Goal: Find contact information: Find contact information

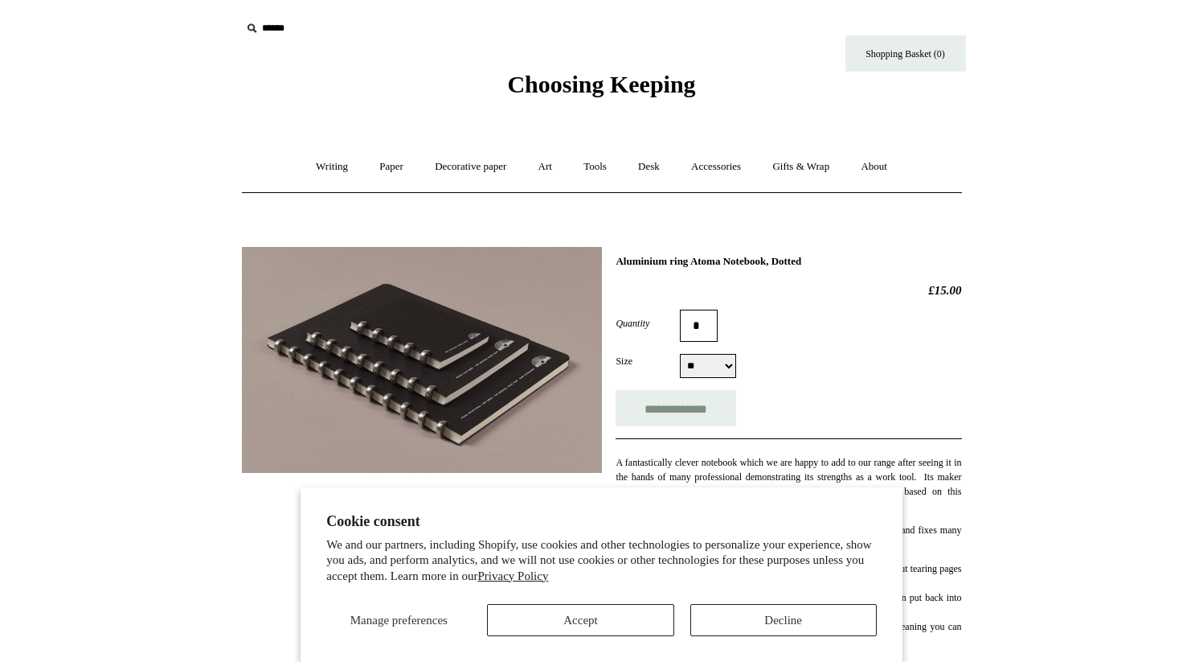
select select "**"
click at [588, 87] on span "Choosing Keeping" at bounding box center [601, 84] width 188 height 27
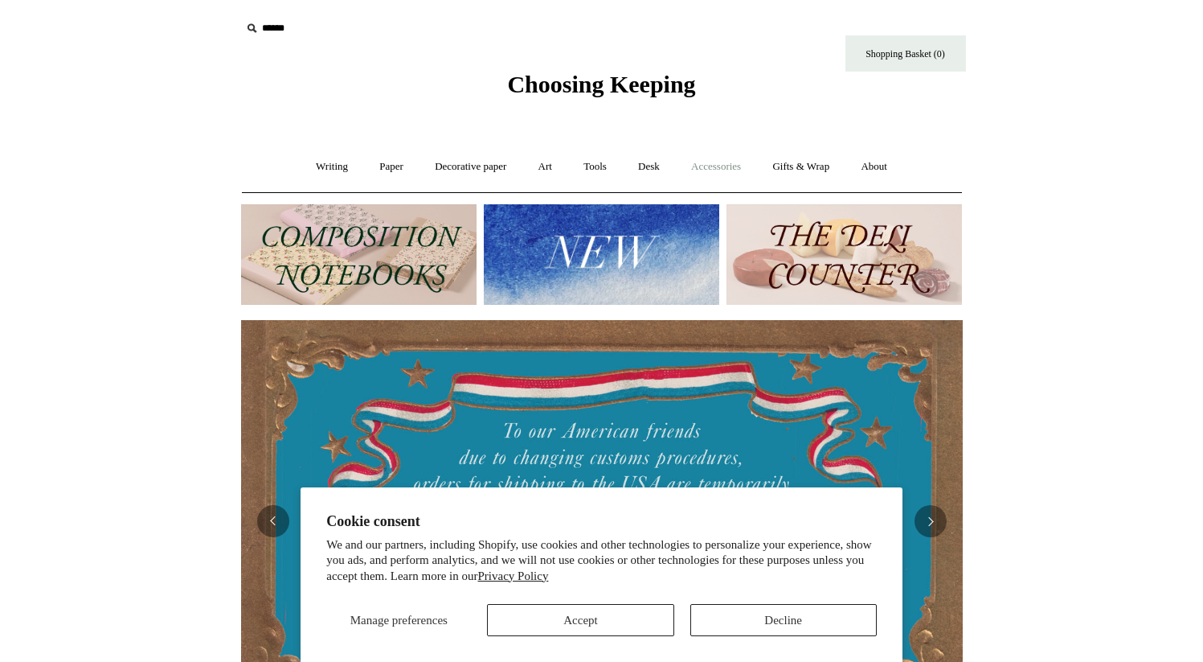
click at [721, 166] on link "Accessories +" at bounding box center [716, 166] width 79 height 43
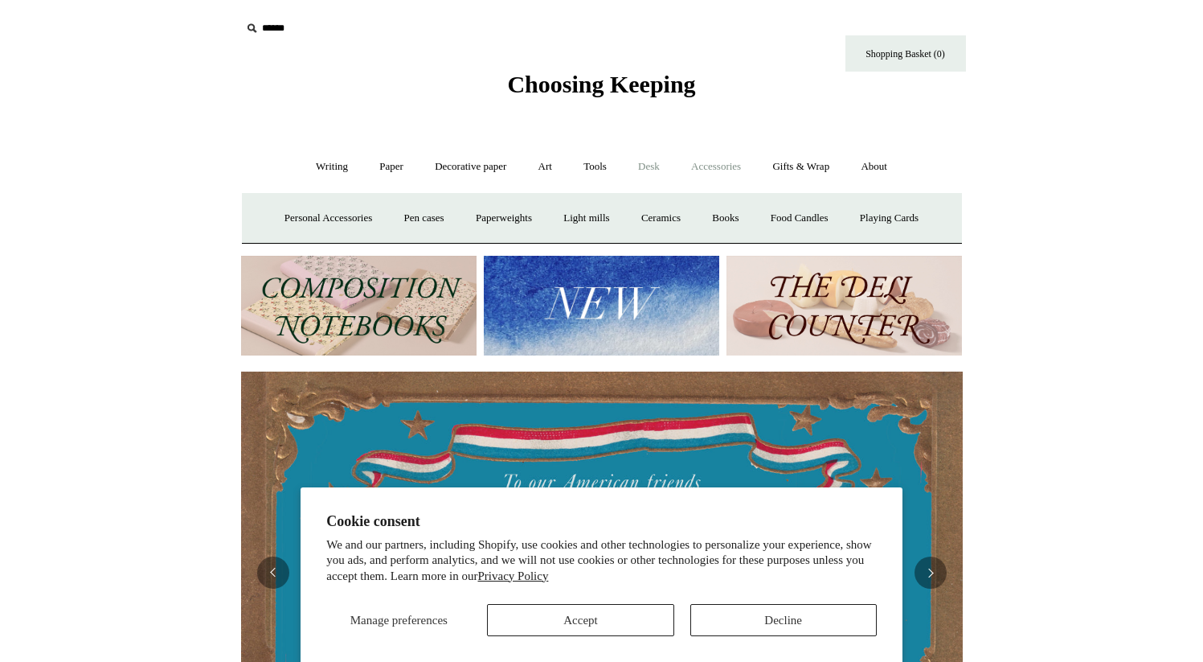
click at [651, 170] on link "Desk +" at bounding box center [649, 166] width 51 height 43
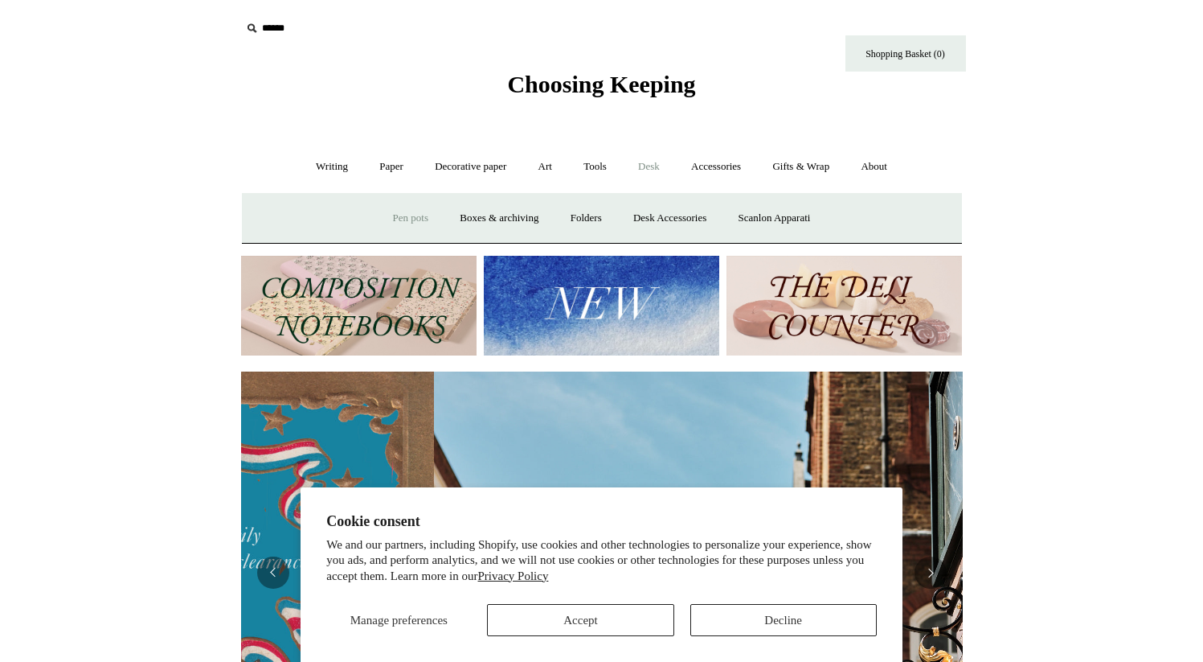
scroll to position [0, 722]
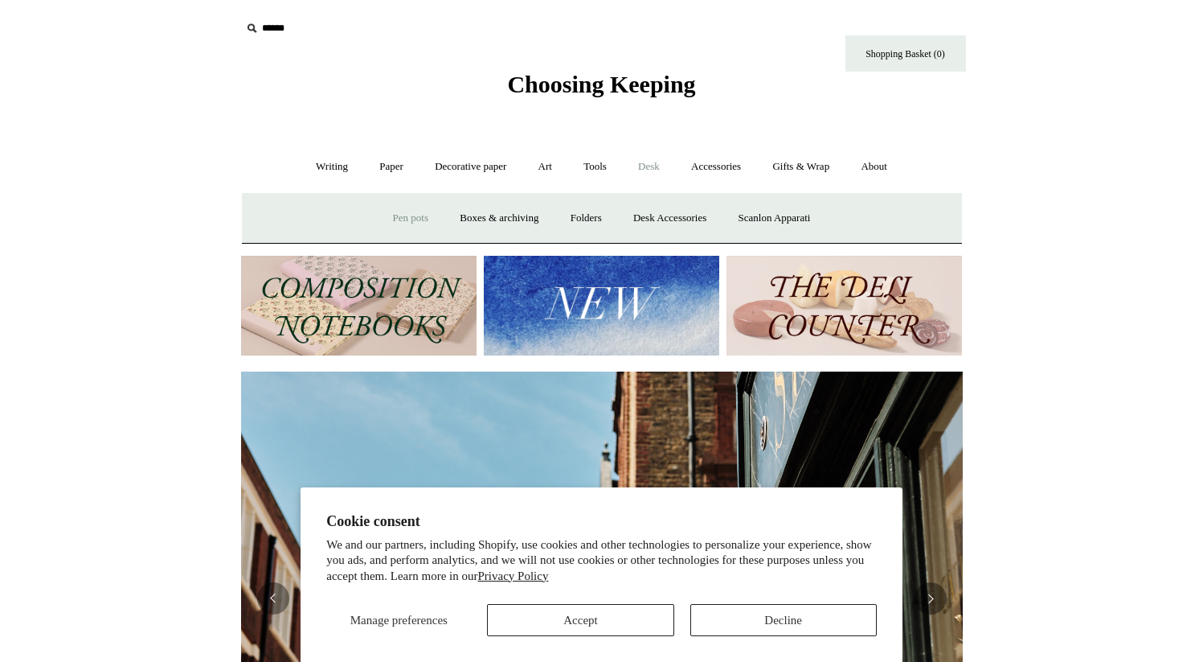
click at [409, 220] on link "Pen pots" at bounding box center [411, 218] width 64 height 43
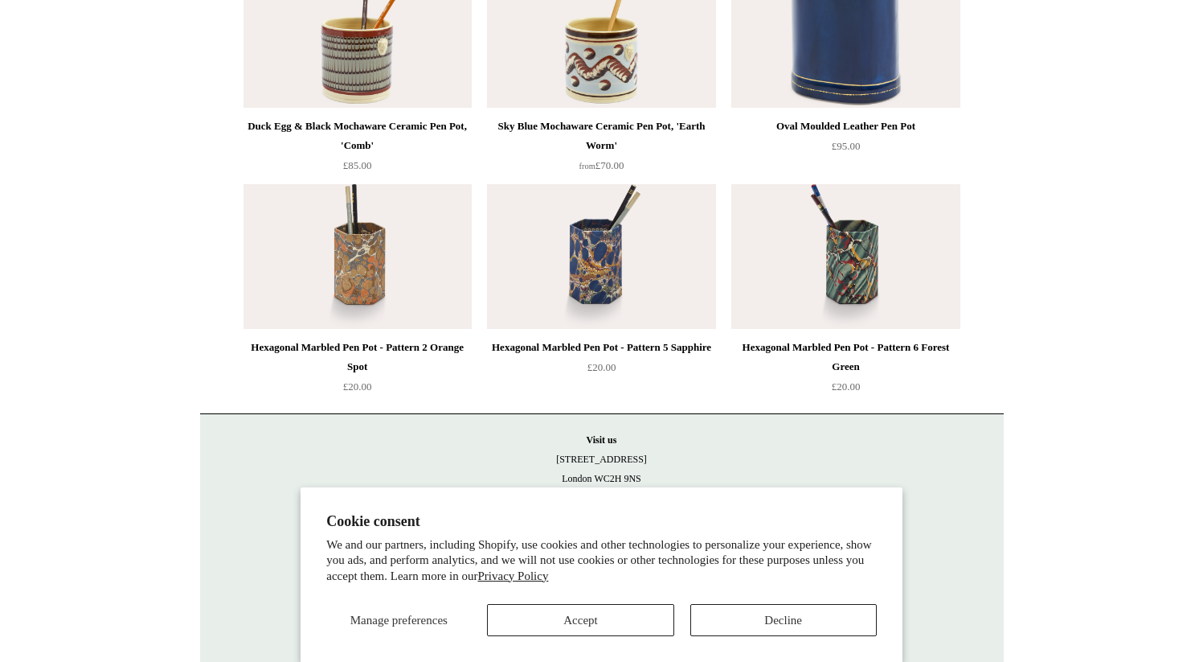
scroll to position [2460, 0]
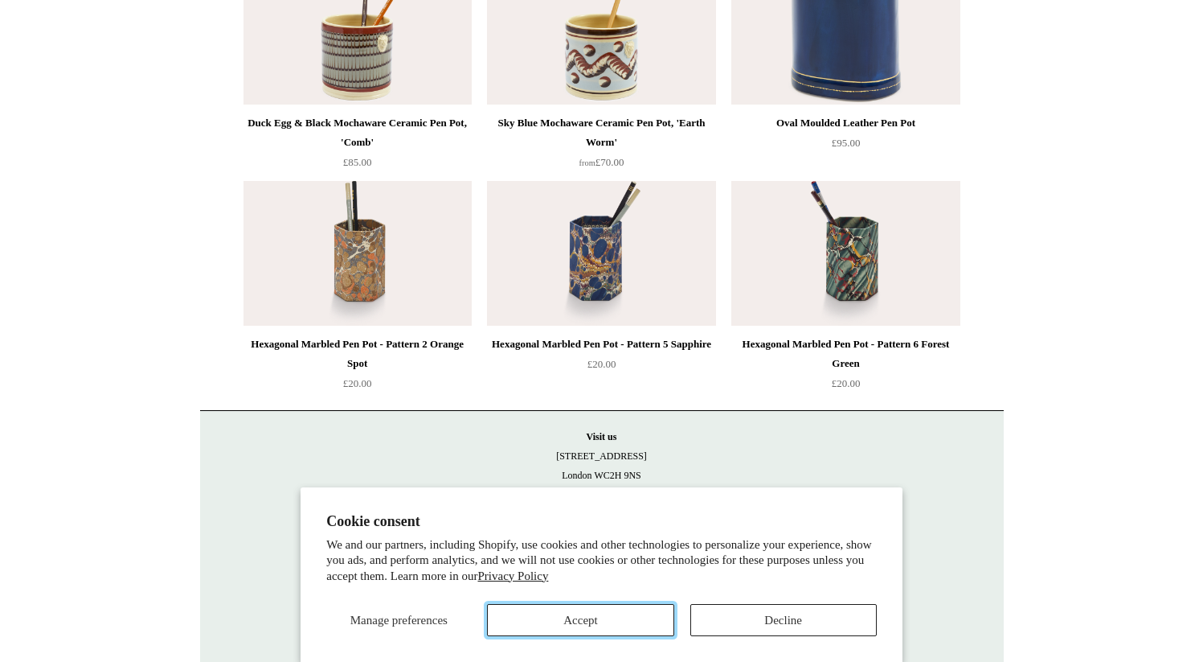
click at [585, 626] on button "Accept" at bounding box center [580, 620] width 186 height 32
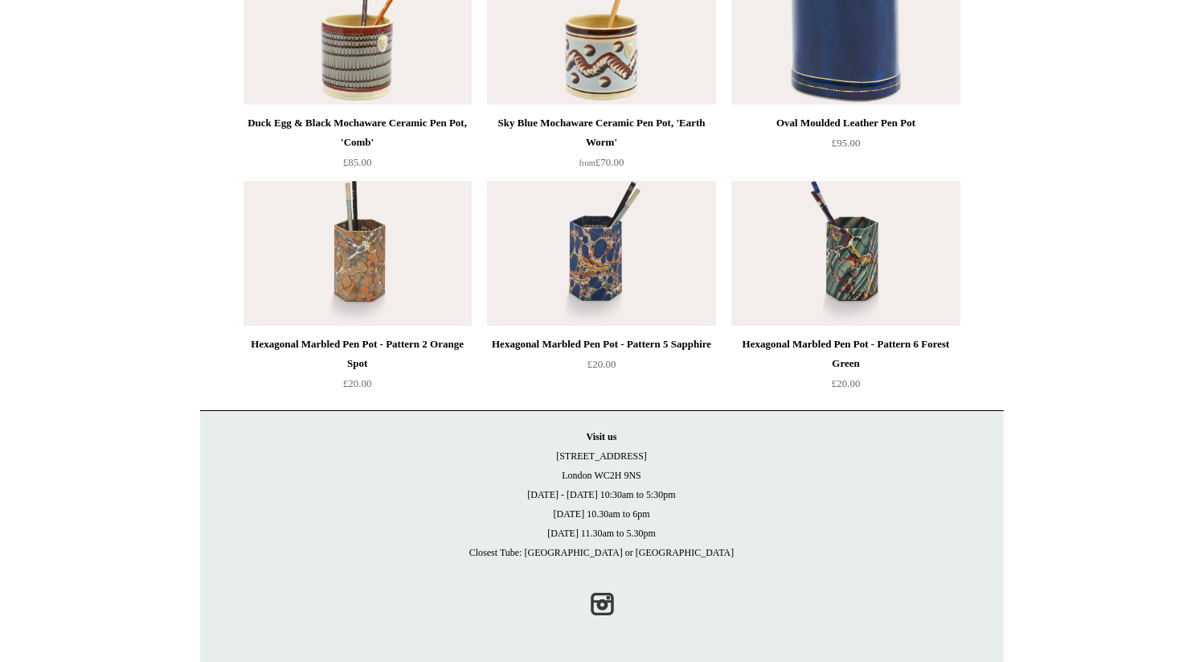
drag, startPoint x: 645, startPoint y: 479, endPoint x: 558, endPoint y: 463, distance: 89.1
click at [558, 463] on p "Visit [GEOGRAPHIC_DATA][STREET_ADDRESS] [DATE] - [DATE] 10:30am to 5:30pm [DATE…" at bounding box center [602, 494] width 772 height 135
copy p "[STREET_ADDRESS]"
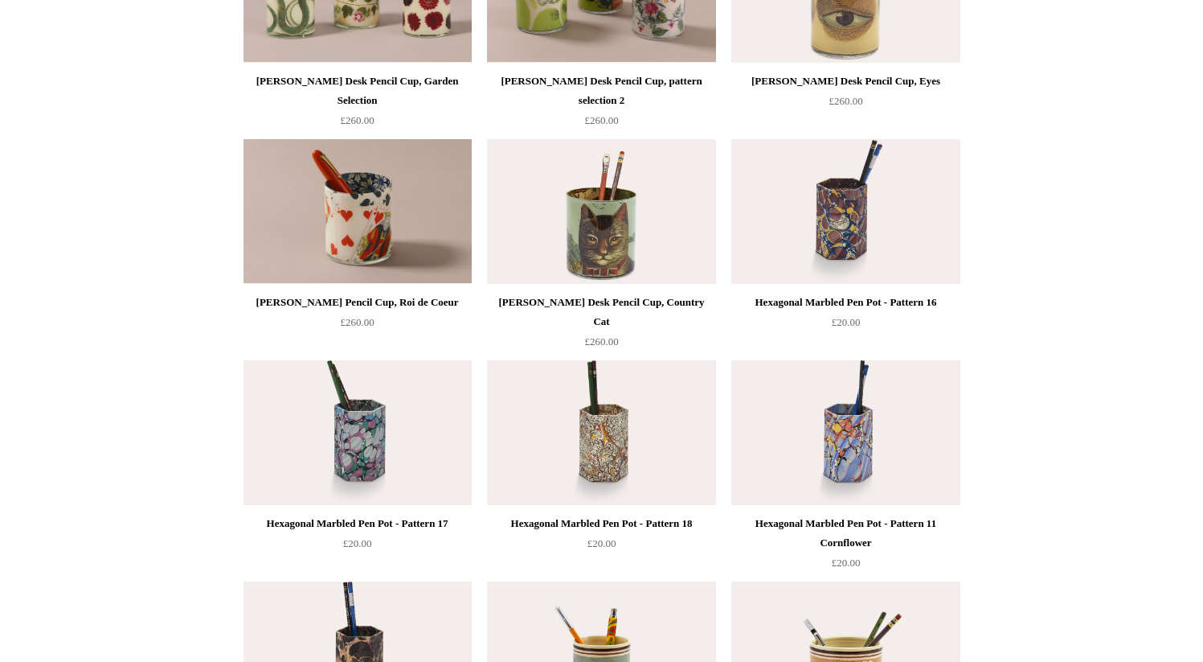
scroll to position [118, 0]
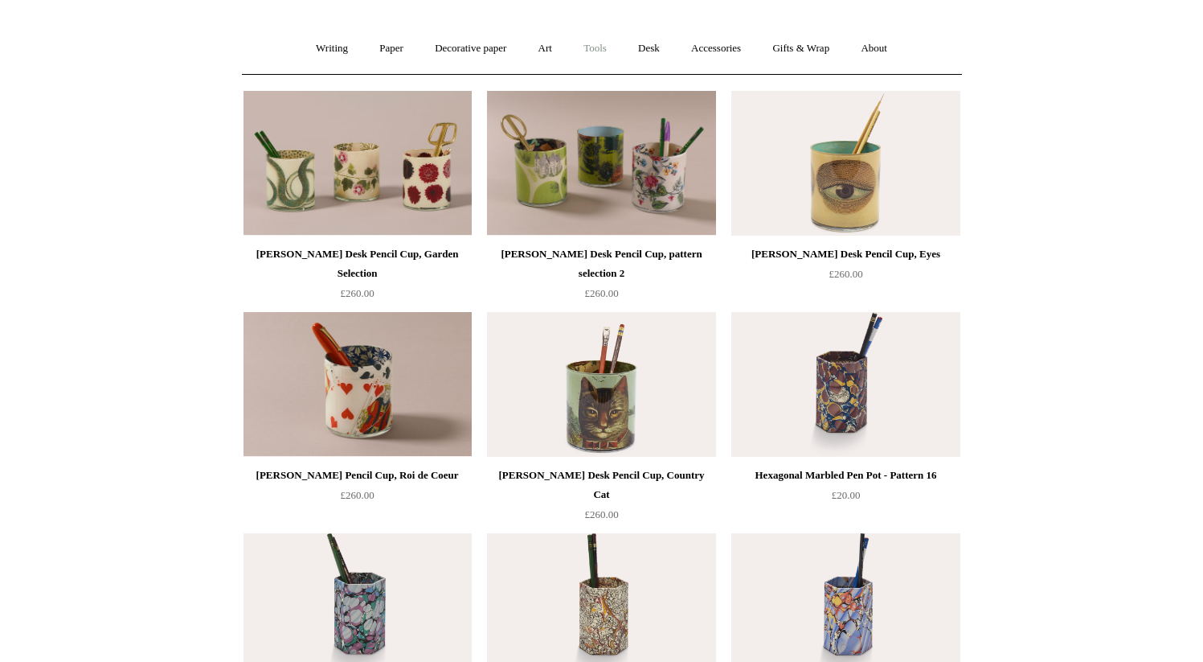
click at [602, 54] on link "Tools +" at bounding box center [595, 48] width 52 height 43
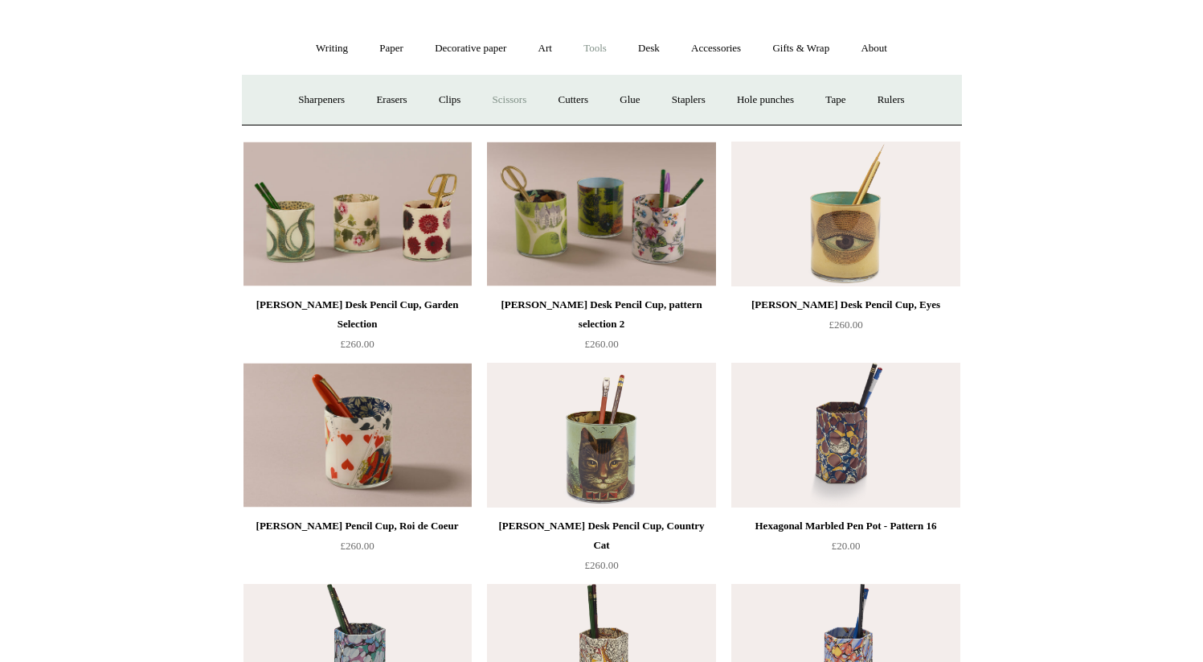
click at [499, 99] on link "Scissors" at bounding box center [510, 100] width 64 height 43
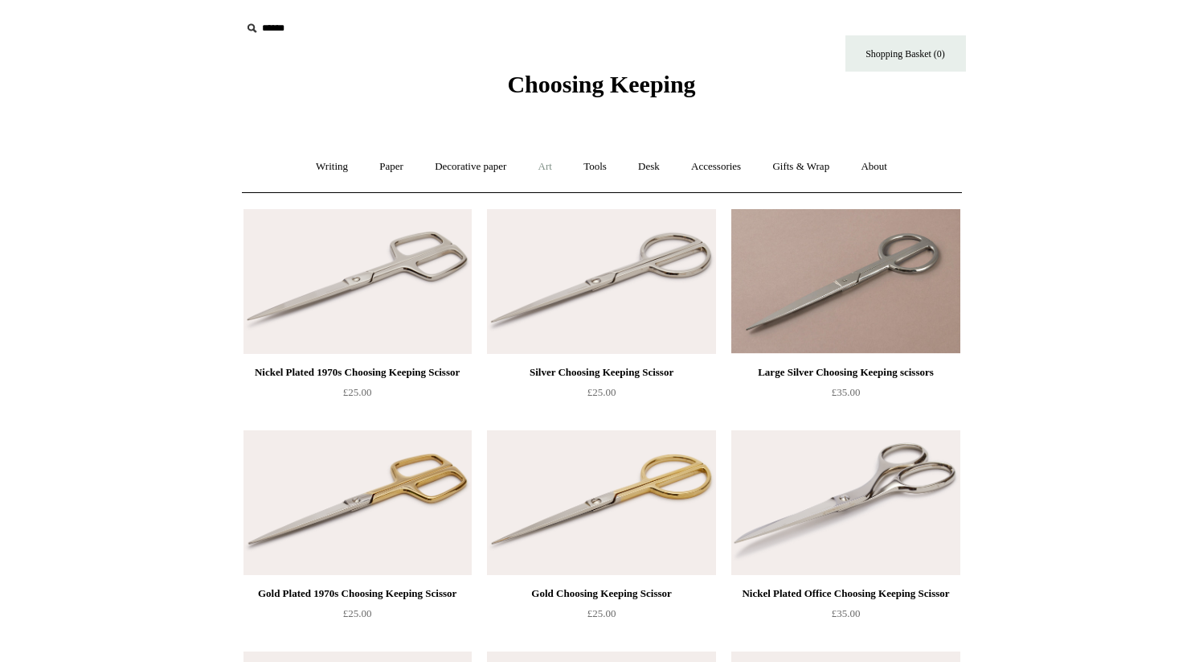
click at [542, 165] on link "Art +" at bounding box center [545, 166] width 43 height 43
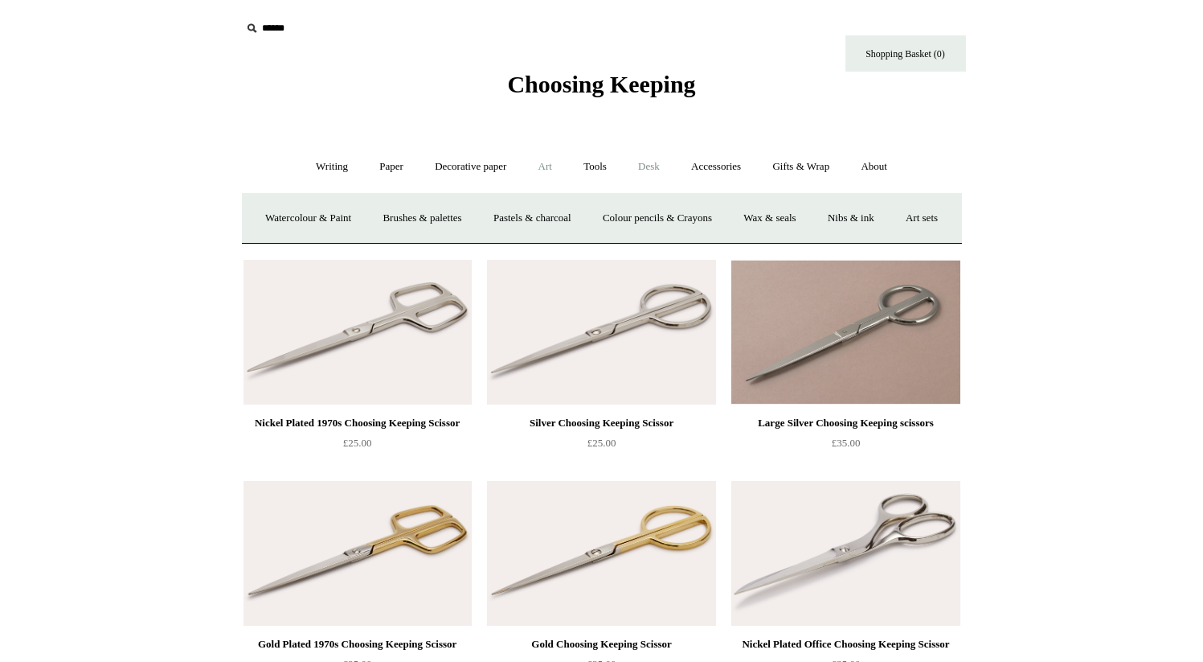
click at [645, 167] on link "Desk +" at bounding box center [649, 166] width 51 height 43
click at [670, 216] on link "Desk Accessories" at bounding box center [670, 218] width 102 height 43
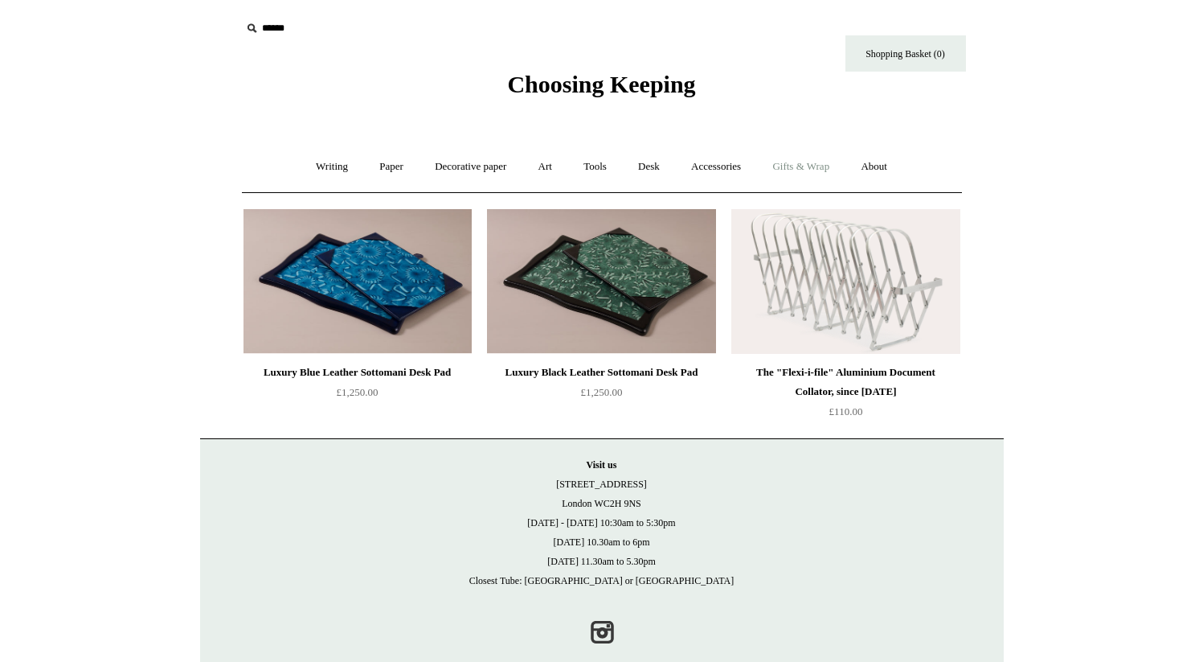
click at [822, 166] on link "Gifts & Wrap +" at bounding box center [801, 166] width 86 height 43
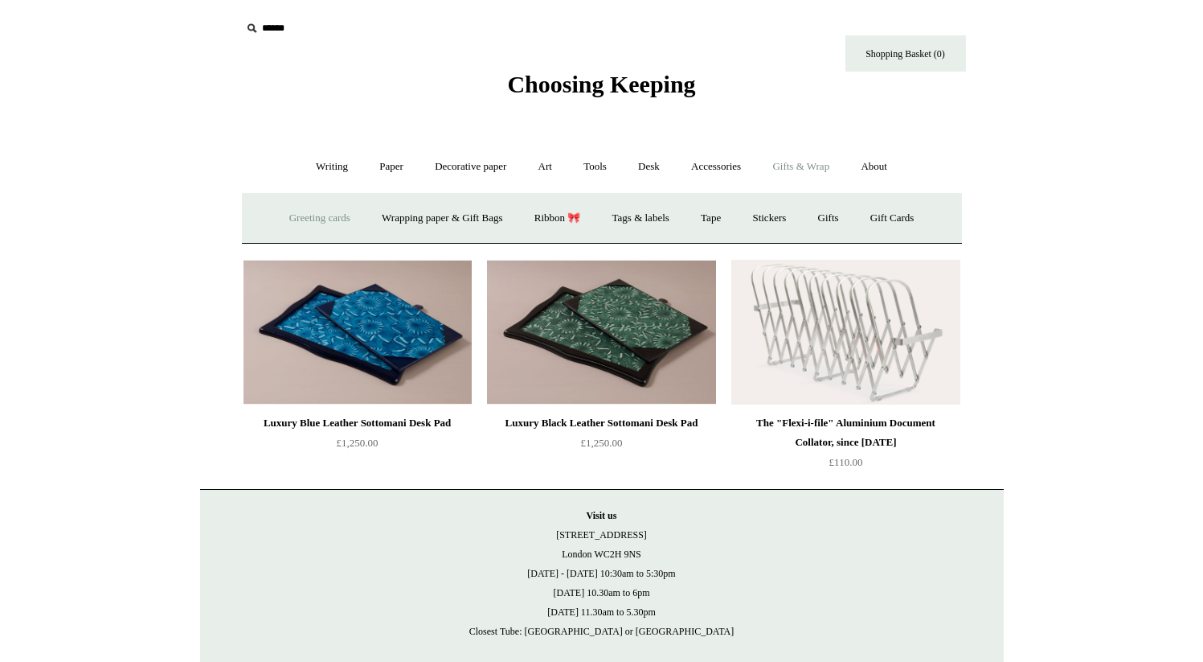
click at [299, 219] on link "Greeting cards +" at bounding box center [320, 218] width 90 height 43
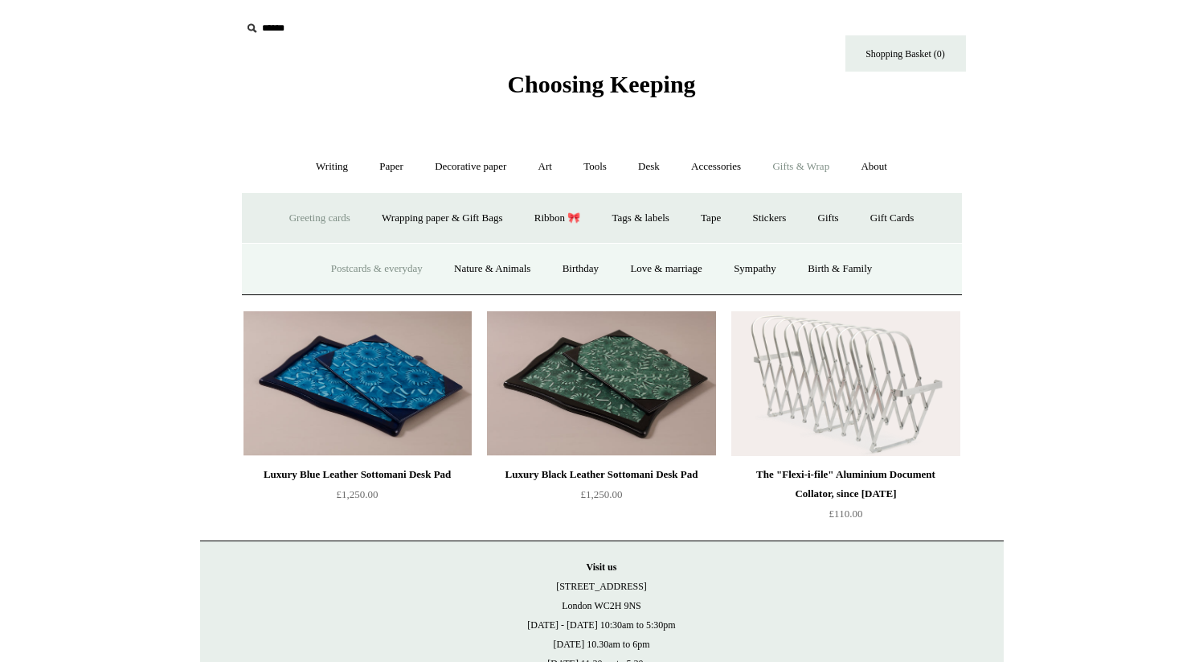
click at [365, 266] on link "Postcards & everyday" at bounding box center [377, 269] width 121 height 43
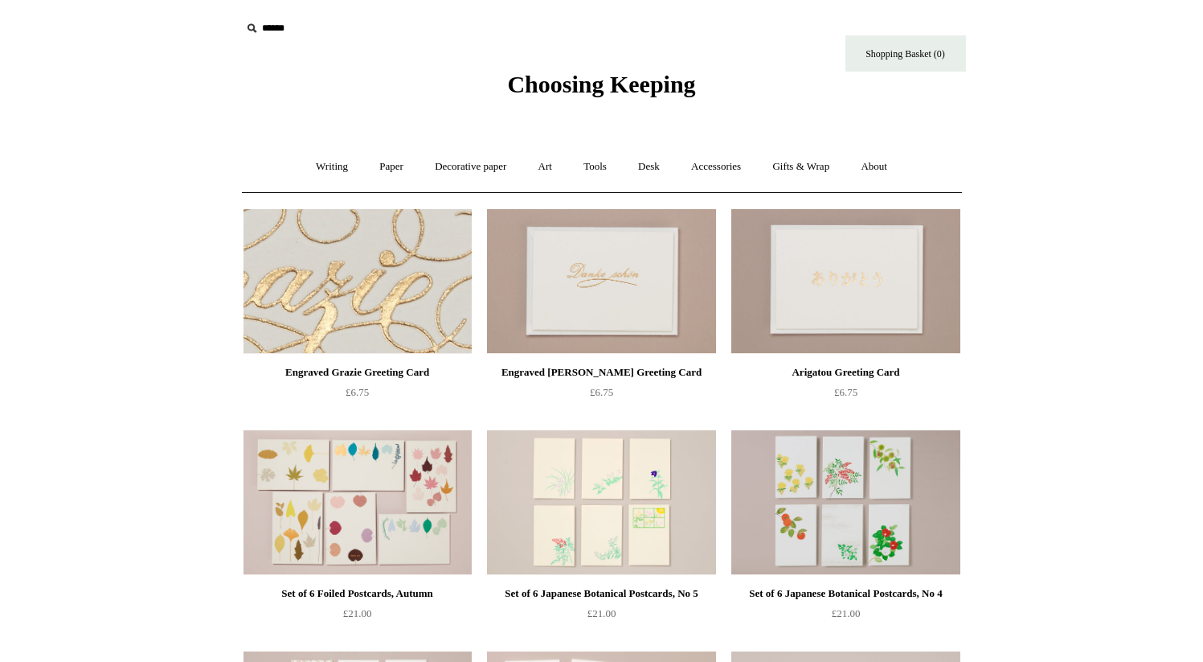
click at [367, 313] on img at bounding box center [358, 281] width 228 height 145
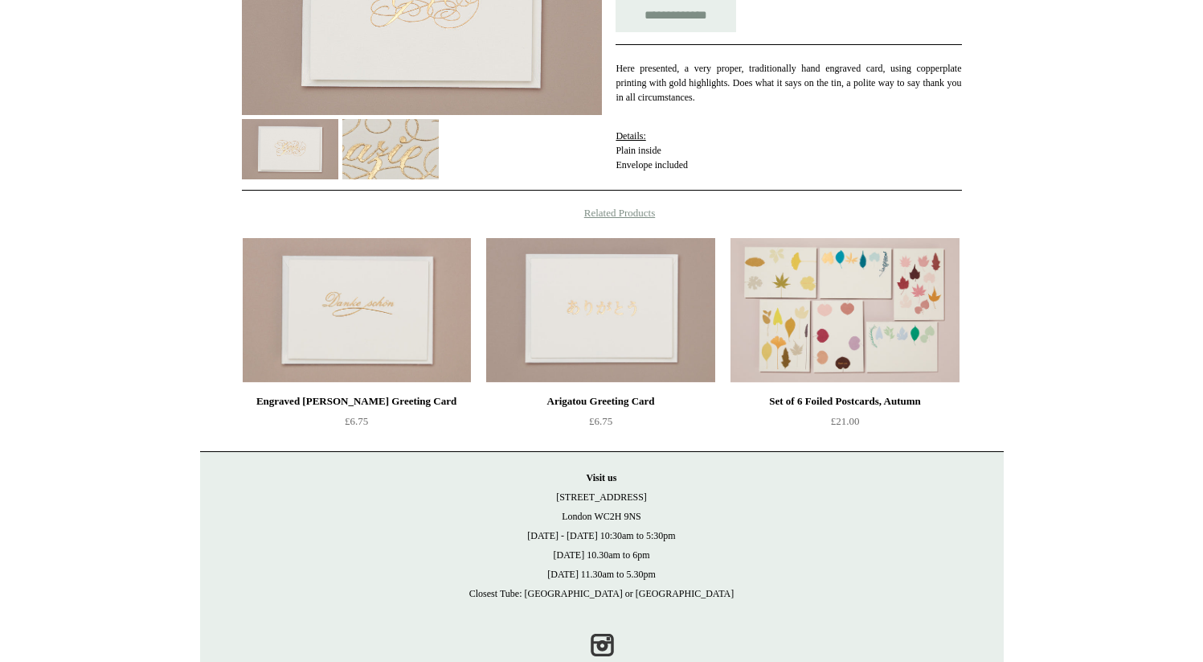
scroll to position [354, 0]
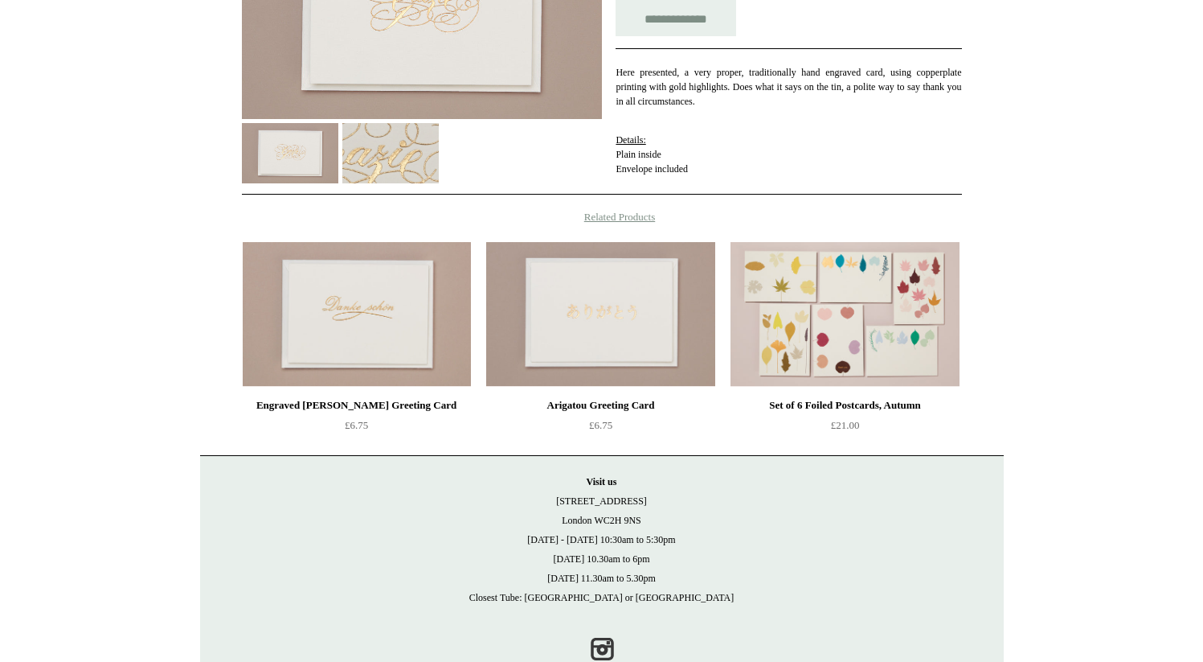
drag, startPoint x: 573, startPoint y: 503, endPoint x: 642, endPoint y: 520, distance: 71.2
click at [642, 520] on p "Visit [GEOGRAPHIC_DATA][STREET_ADDRESS] [DATE] - [DATE] 10:30am to 5:30pm [DATE…" at bounding box center [602, 539] width 772 height 135
copy p "[STREET_ADDRESS]"
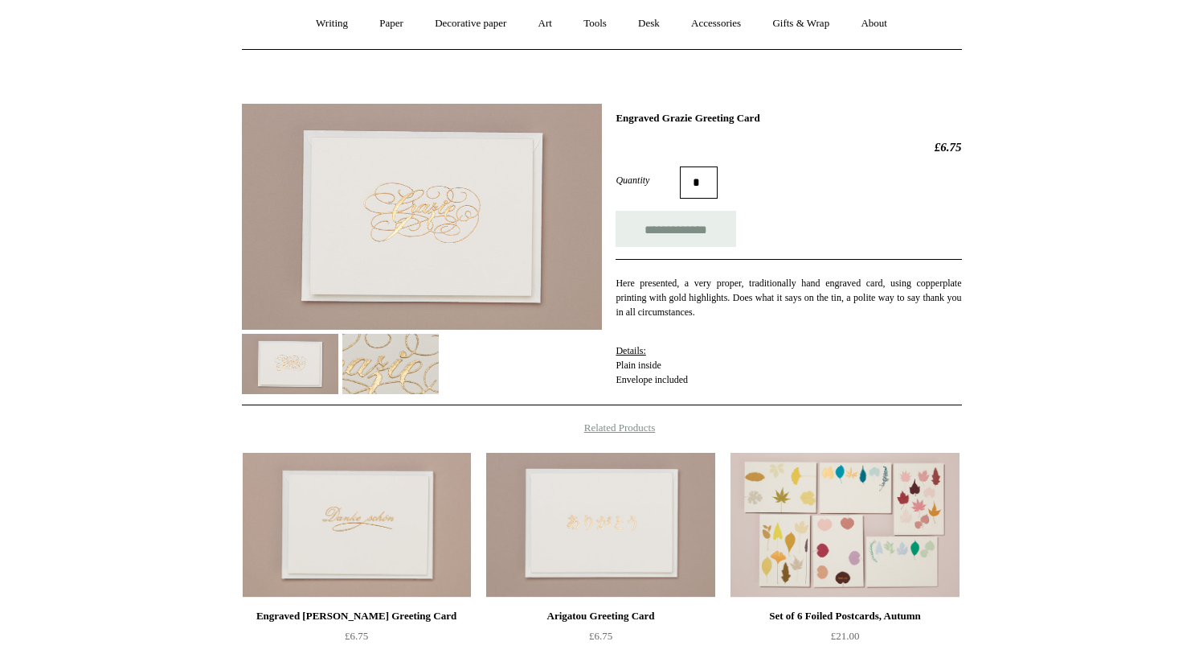
scroll to position [55, 0]
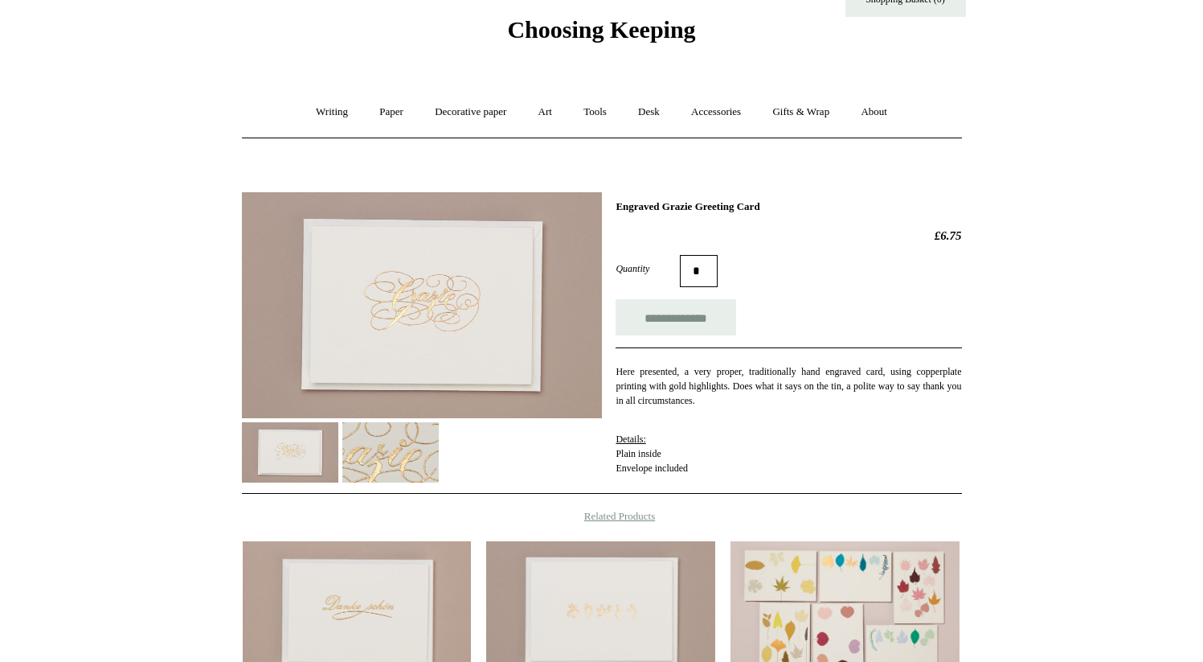
click at [438, 329] on img at bounding box center [422, 305] width 360 height 226
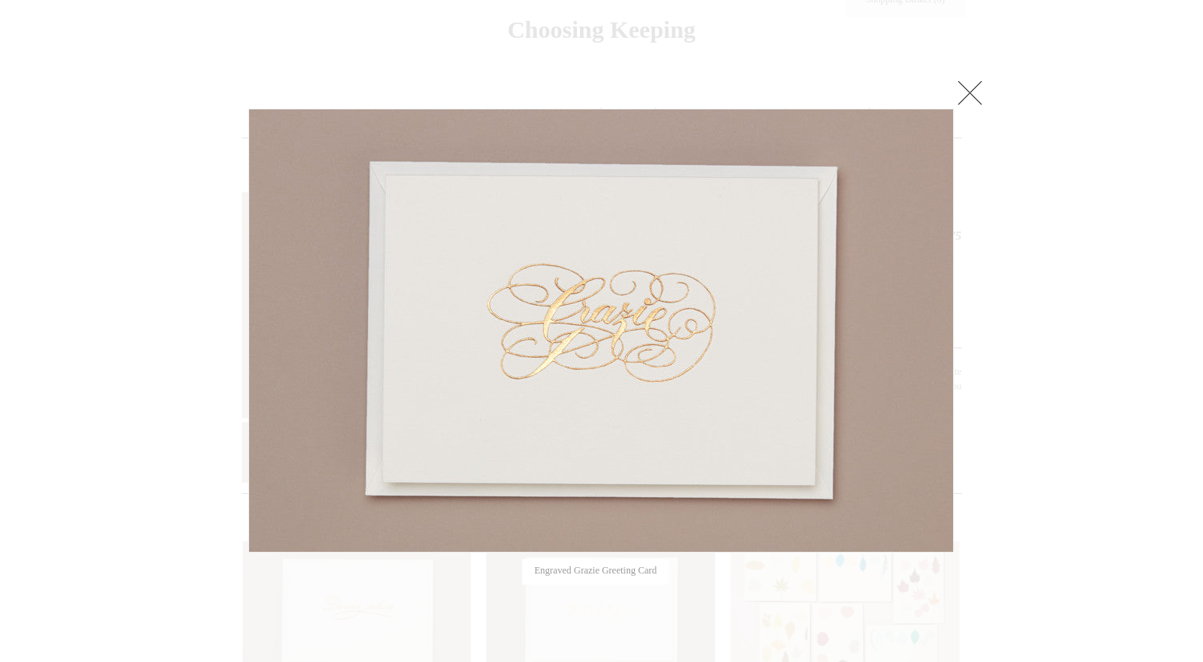
click at [969, 95] on link at bounding box center [970, 92] width 32 height 32
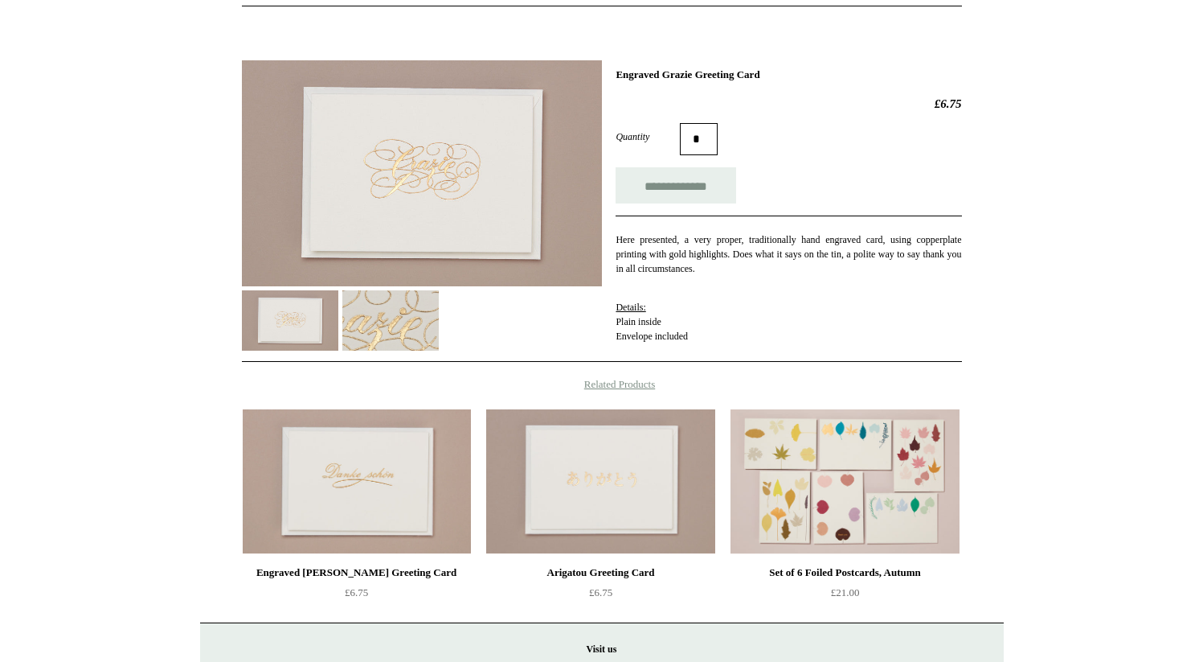
scroll to position [186, 0]
